Goal: Task Accomplishment & Management: Manage account settings

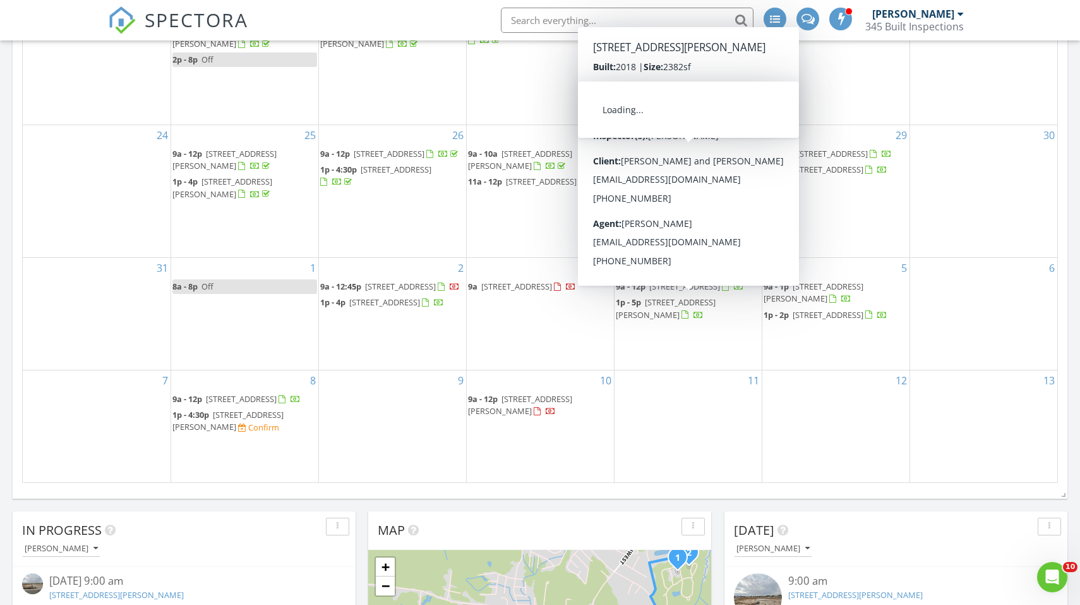
click at [674, 148] on span "921 Shipley Wy SW , Supply 28462" at bounding box center [668, 159] width 104 height 23
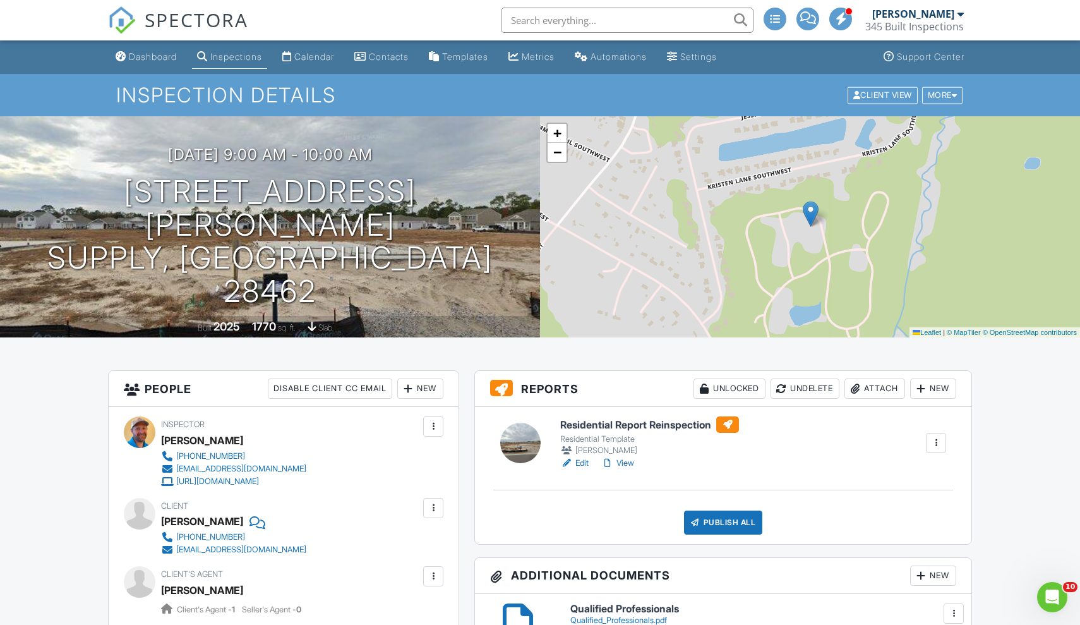
click at [682, 424] on h6 "Residential Report Reinspection" at bounding box center [649, 424] width 179 height 16
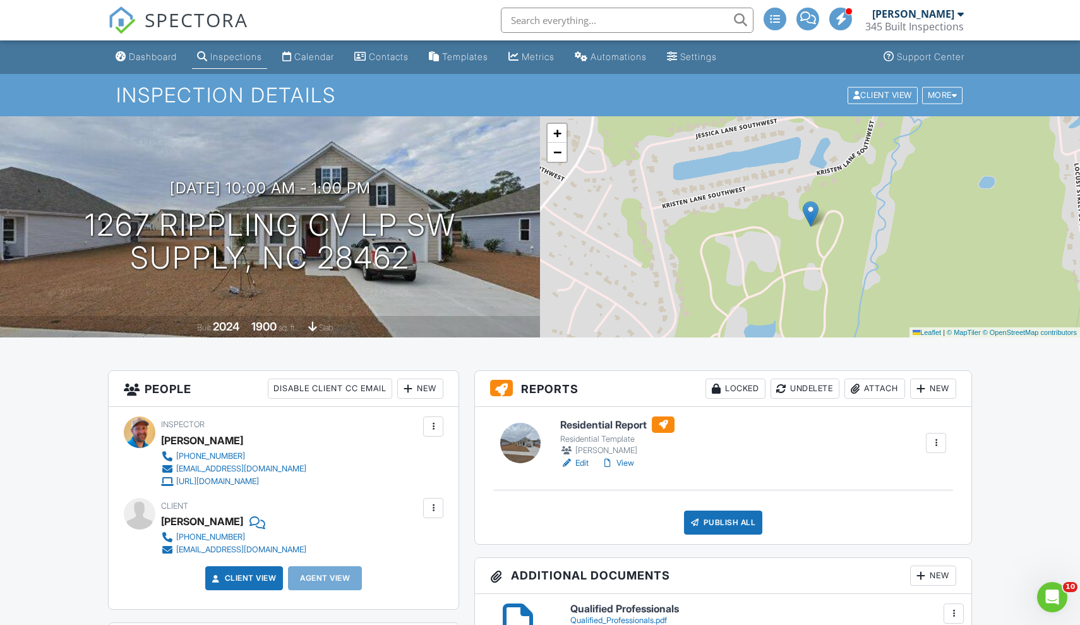
click at [631, 426] on h6 "Residential Report" at bounding box center [617, 424] width 114 height 16
